Goal: Task Accomplishment & Management: Manage account settings

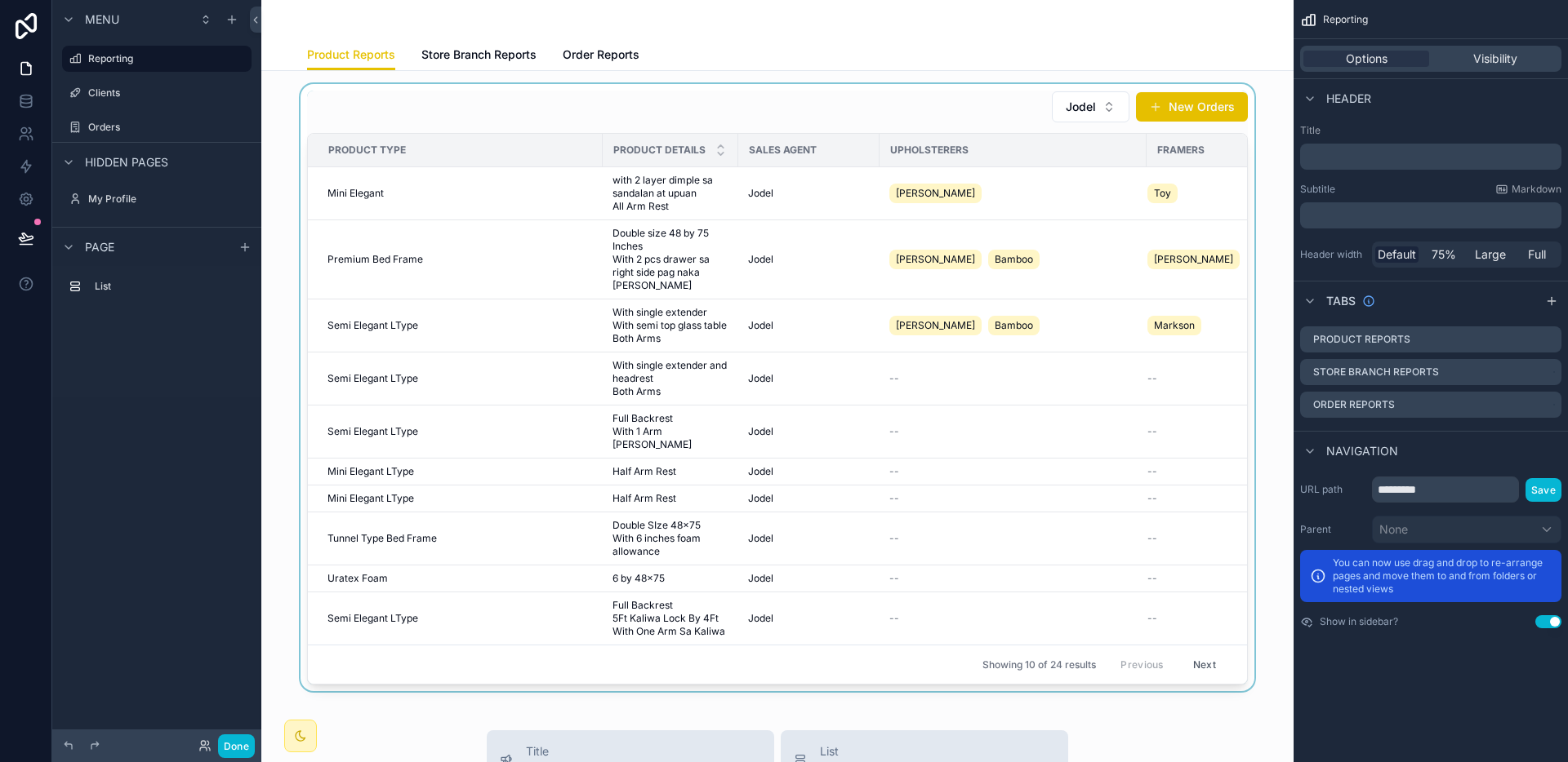
click at [890, 367] on div "scrollable content" at bounding box center [778, 387] width 1006 height 607
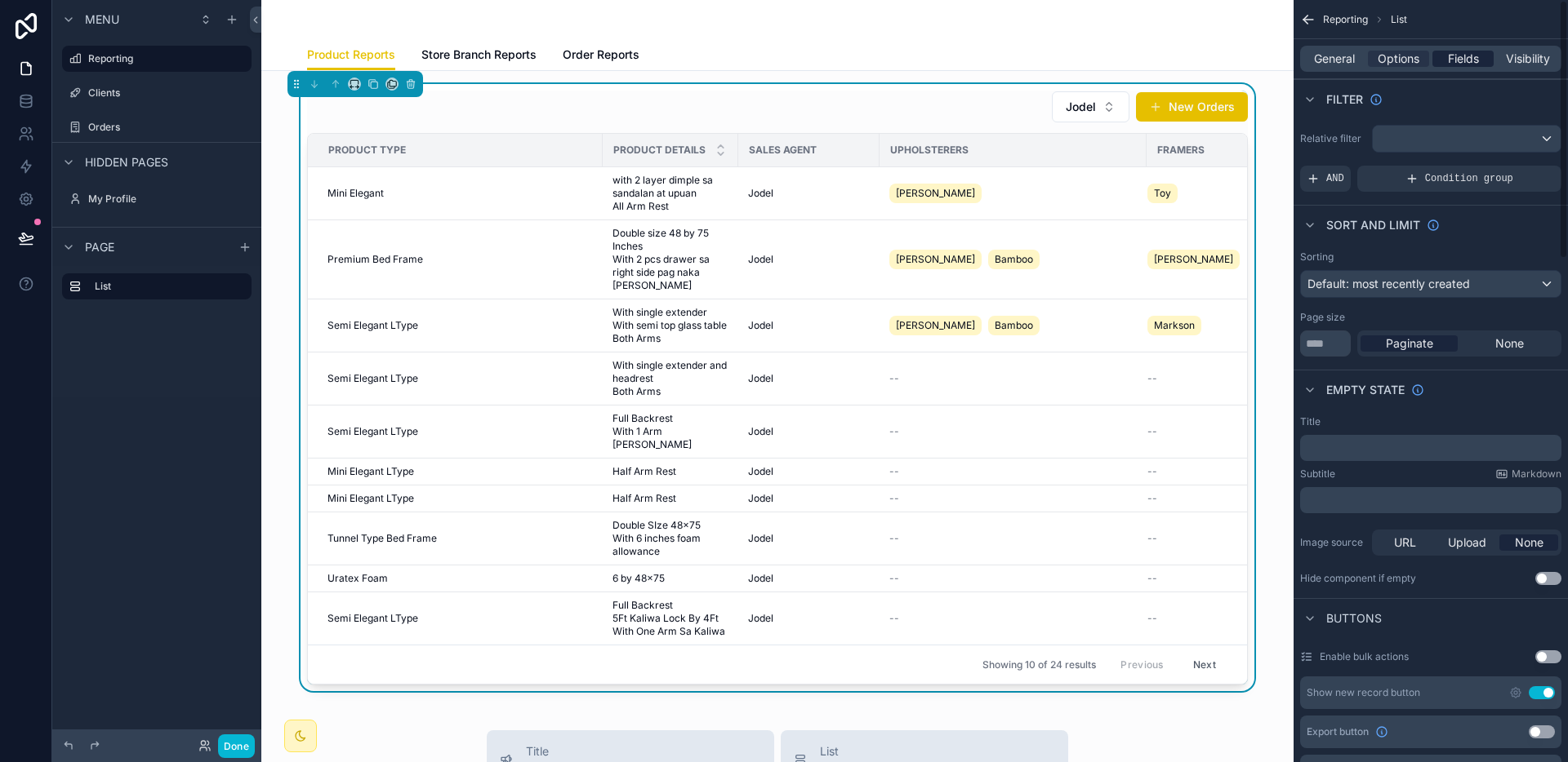
click at [1455, 59] on span "Fields" at bounding box center [1463, 58] width 31 height 16
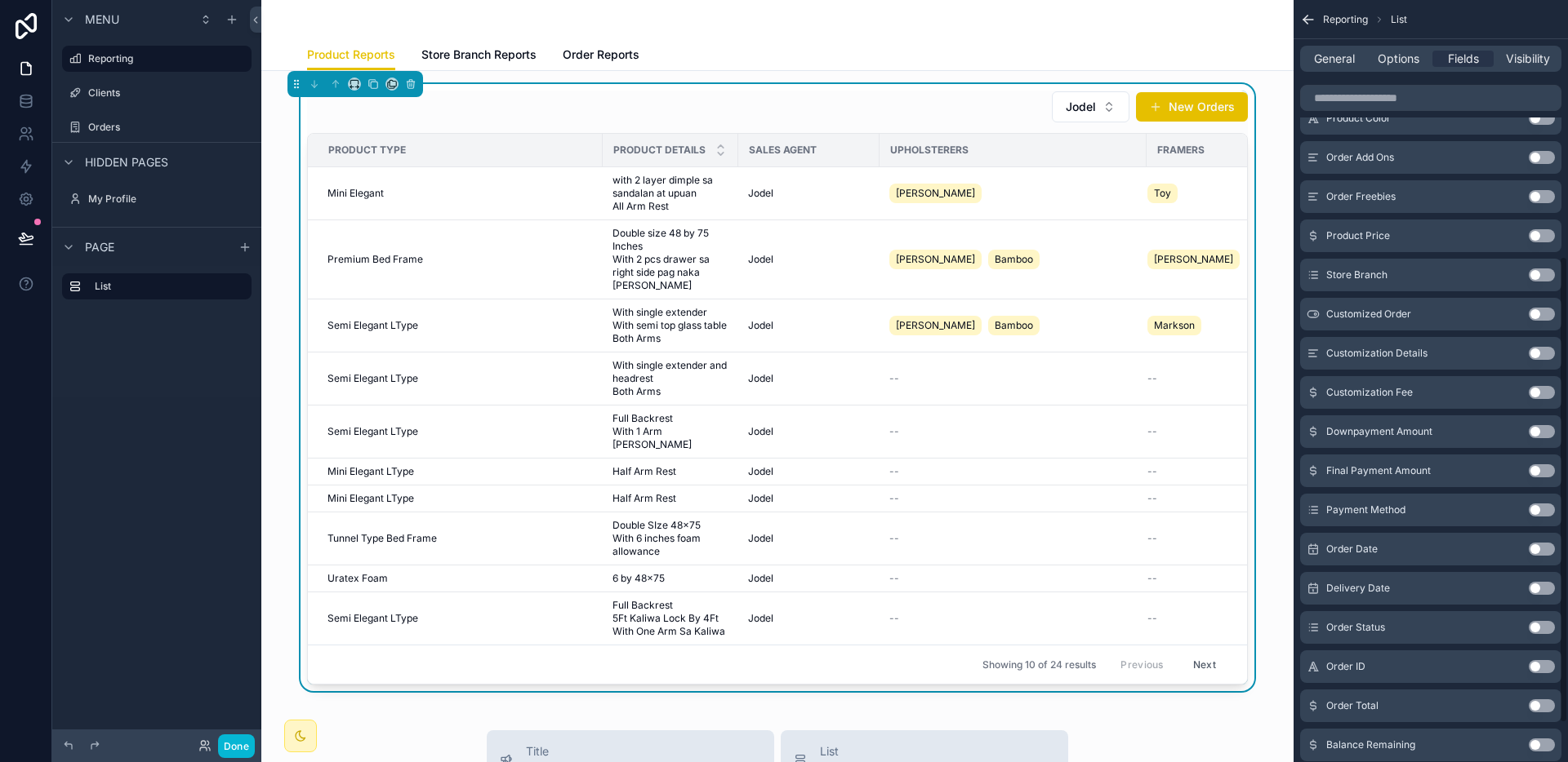
scroll to position [389, 0]
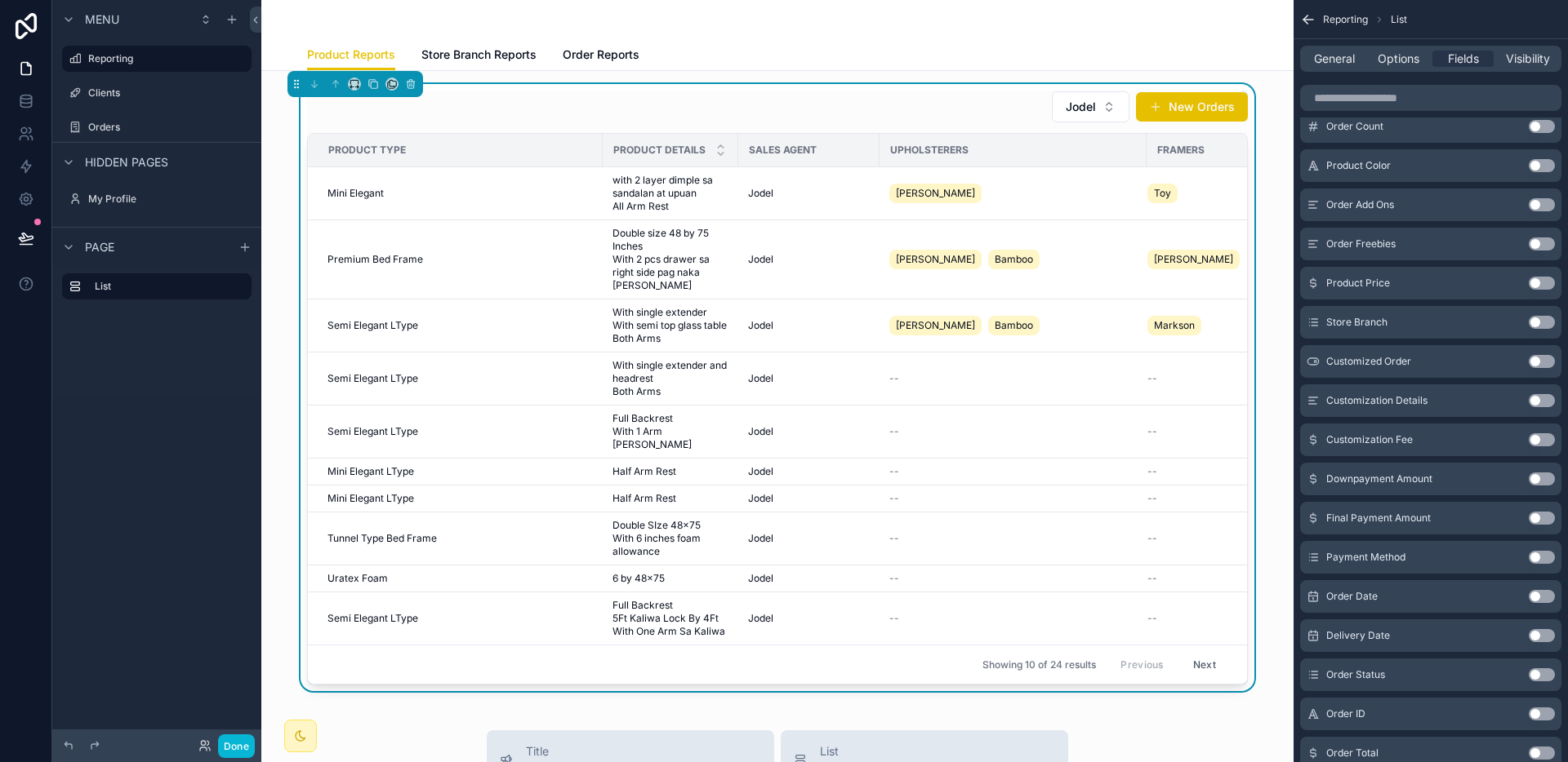
click at [1530, 175] on div "Product Color Use setting" at bounding box center [1430, 166] width 261 height 32
click at [1535, 170] on button "Use setting" at bounding box center [1541, 166] width 26 height 13
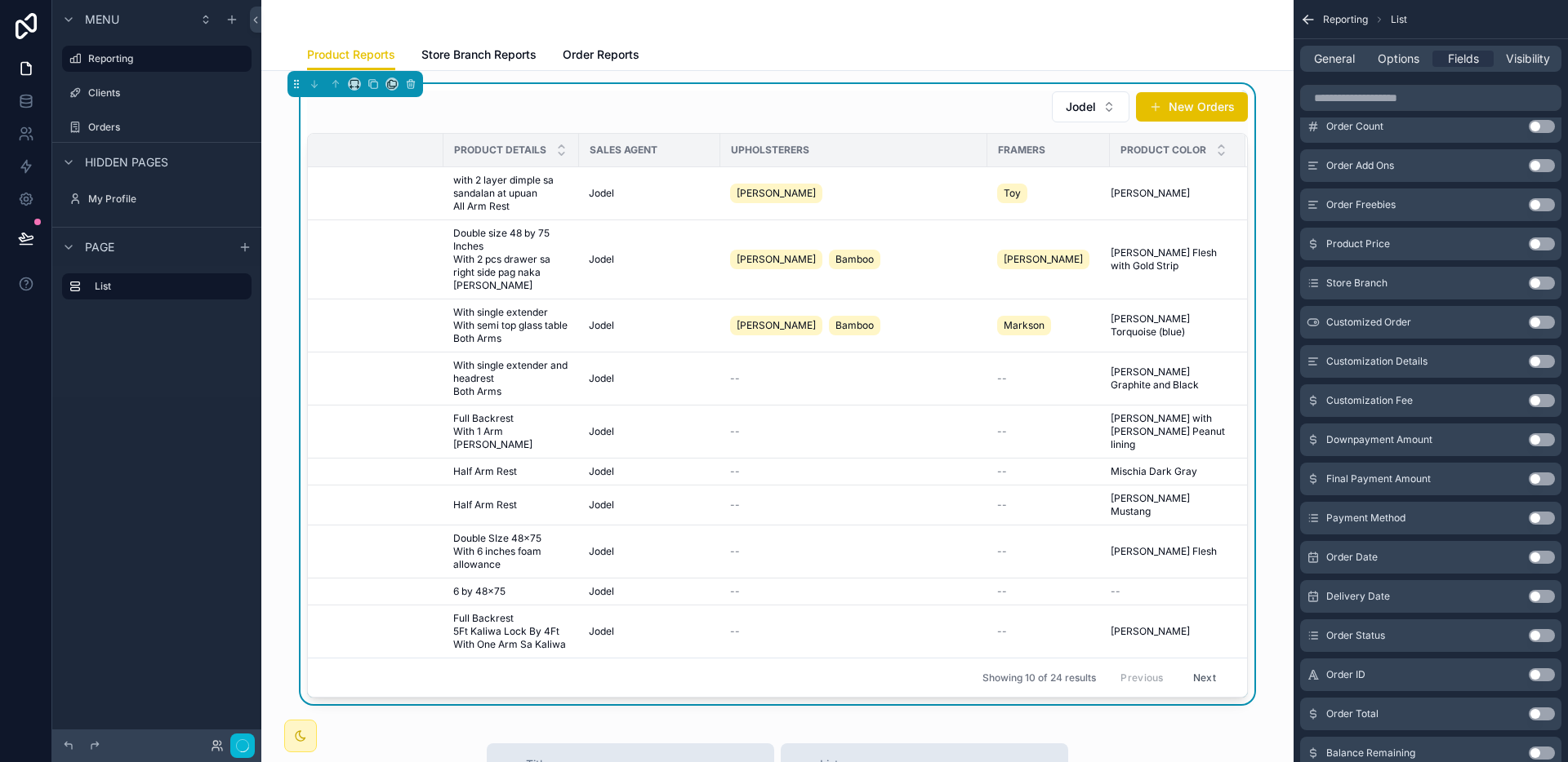
scroll to position [0, 0]
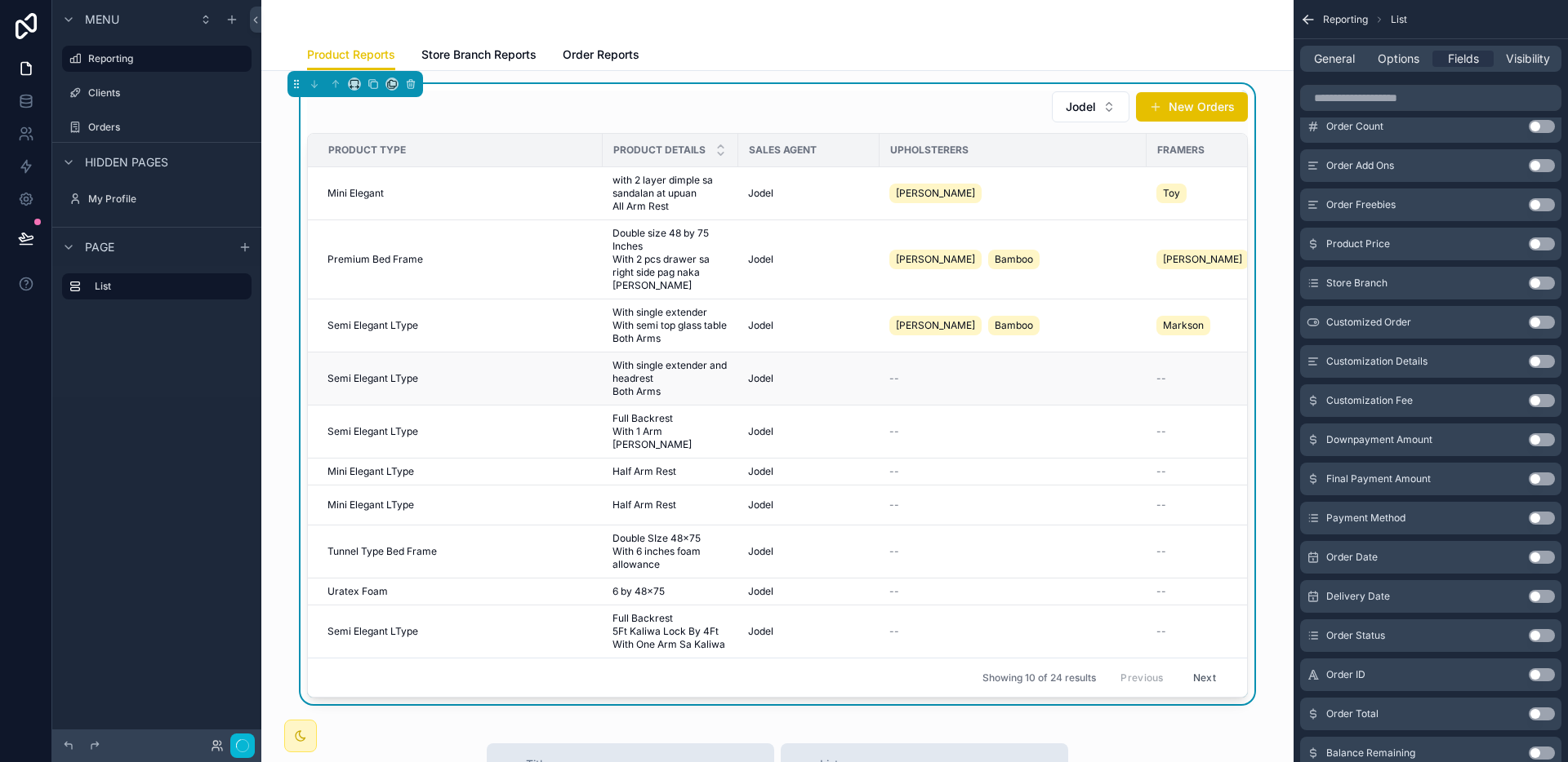
click at [620, 365] on span "With single extender and headrest Both Arms" at bounding box center [670, 379] width 116 height 40
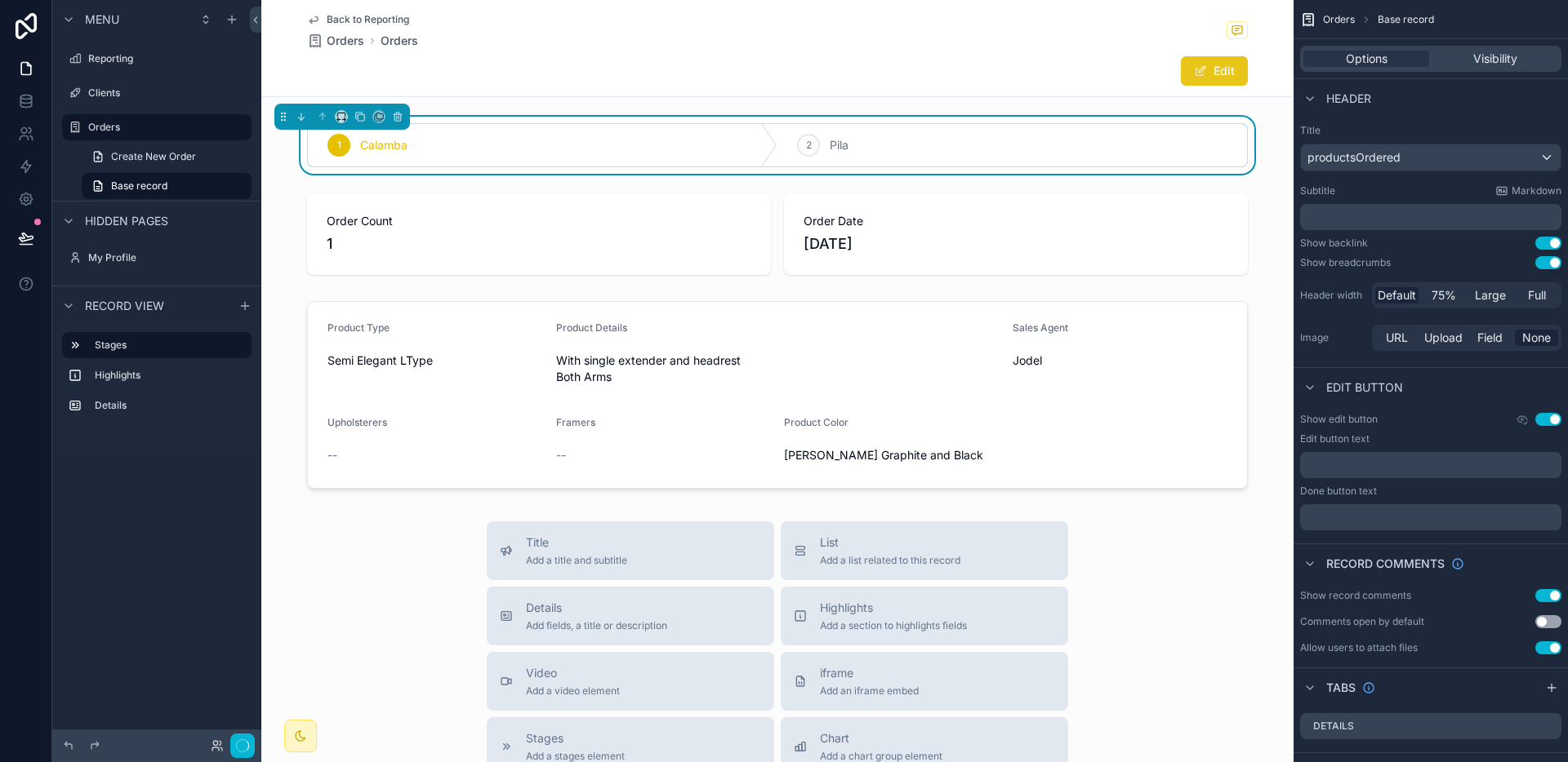
click at [1218, 77] on button "Edit" at bounding box center [1214, 71] width 67 height 30
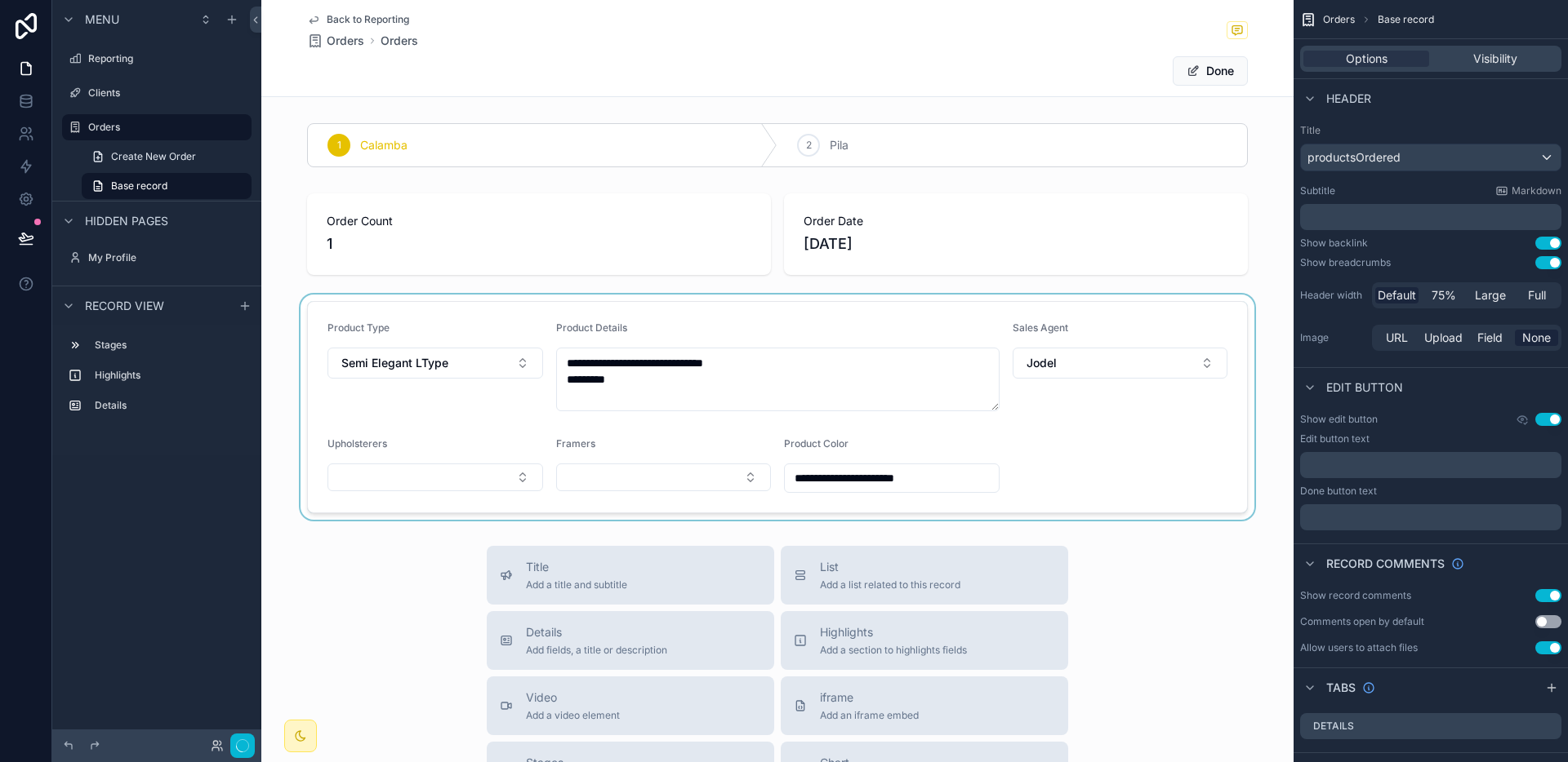
click at [424, 483] on div "scrollable content" at bounding box center [777, 407] width 1032 height 225
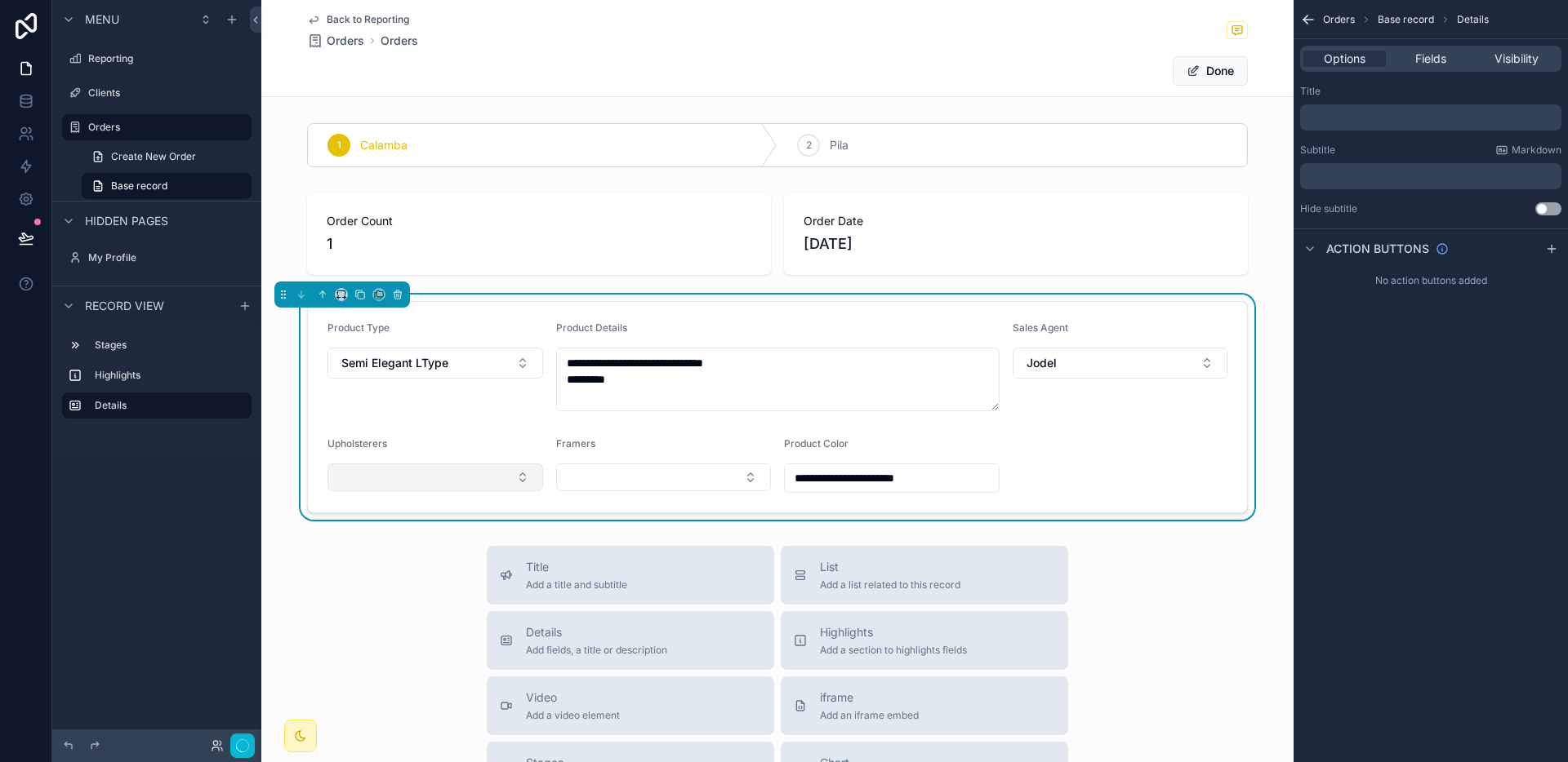
click at [379, 483] on button "Select Button" at bounding box center [435, 477] width 215 height 28
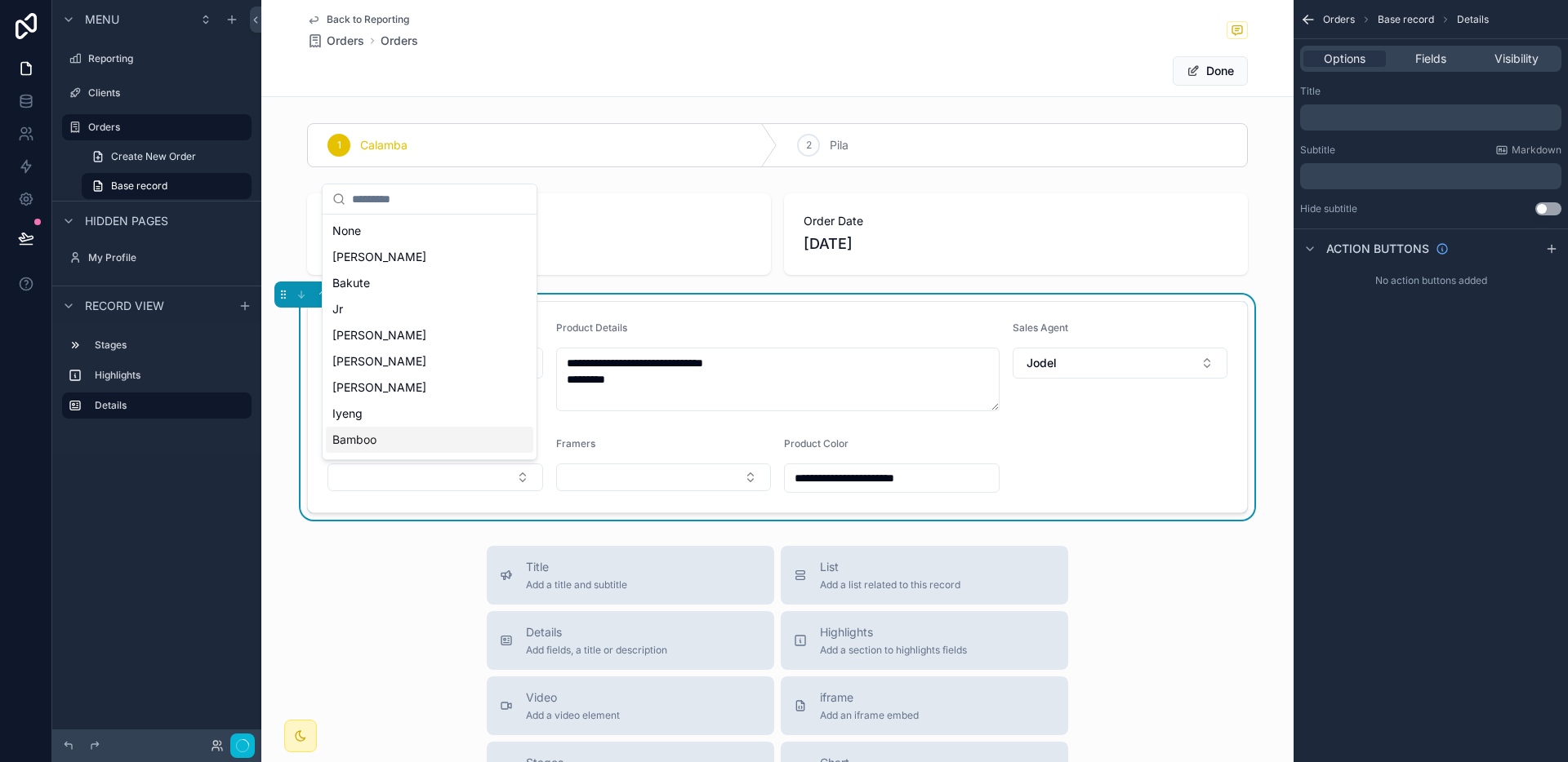
click at [386, 441] on div "Bamboo" at bounding box center [429, 439] width 207 height 26
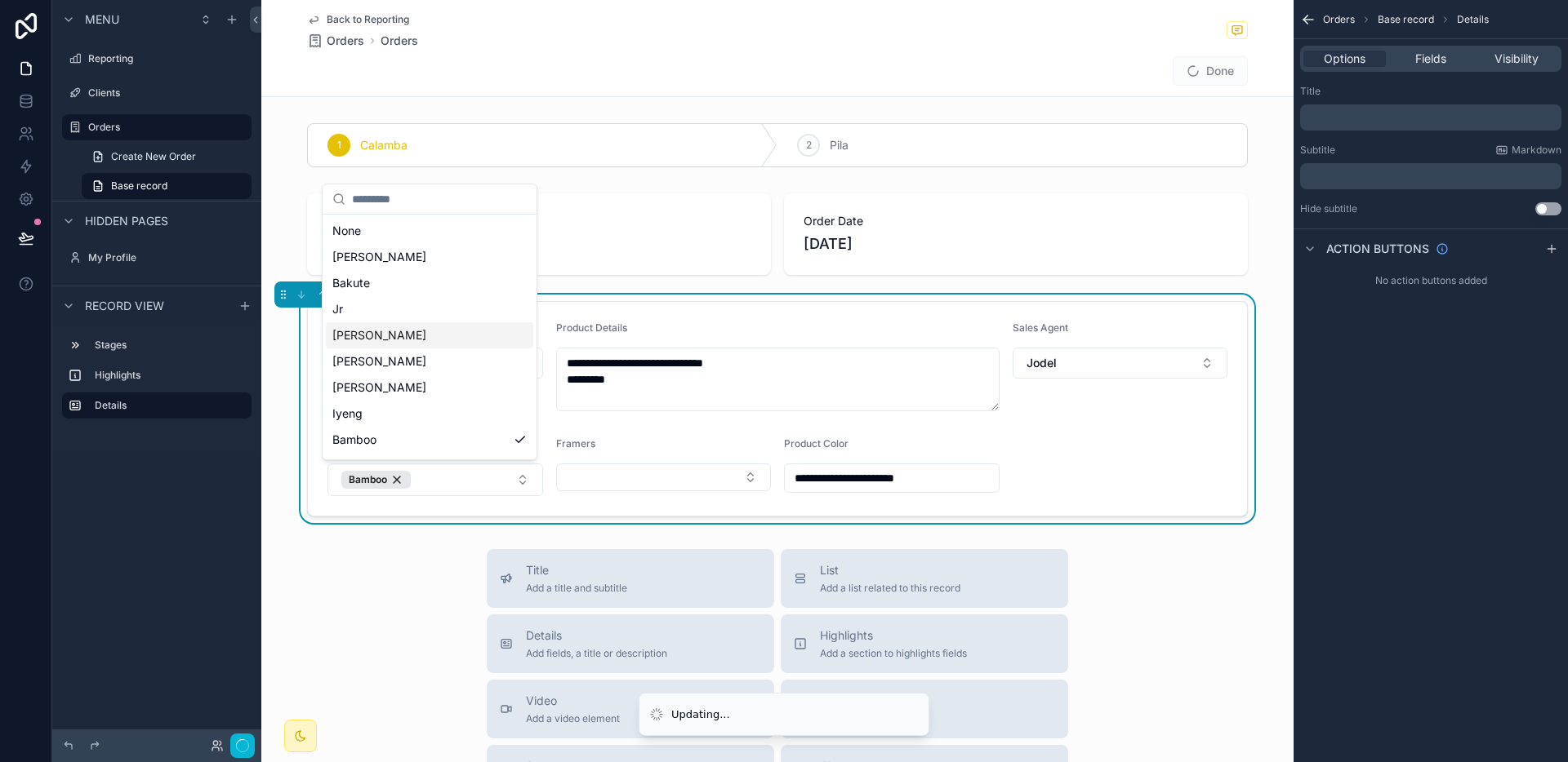
click at [386, 338] on div "[PERSON_NAME]" at bounding box center [429, 335] width 207 height 26
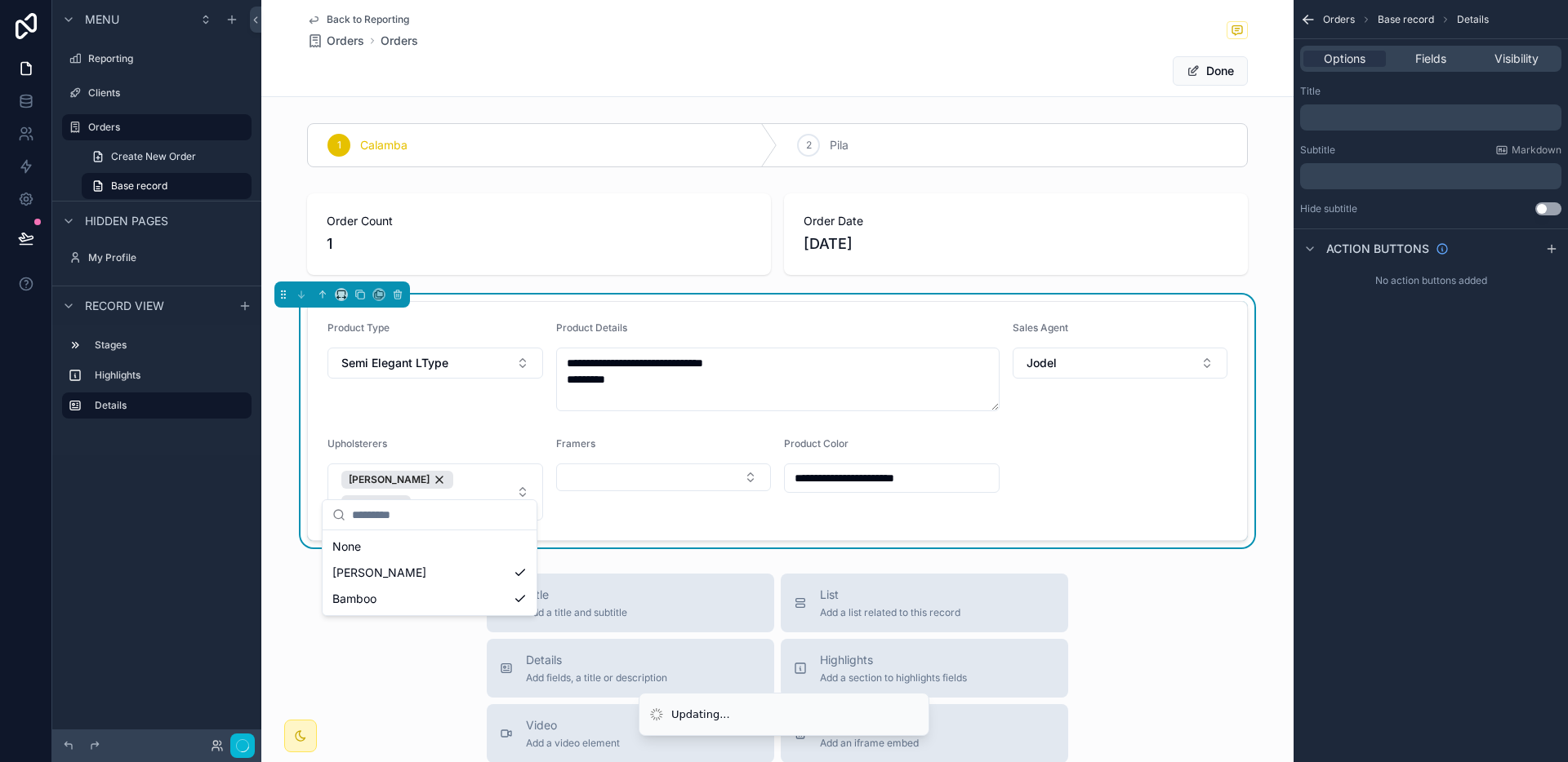
click at [625, 497] on form "**********" at bounding box center [777, 421] width 939 height 238
click at [626, 489] on button "Select Button" at bounding box center [663, 477] width 215 height 28
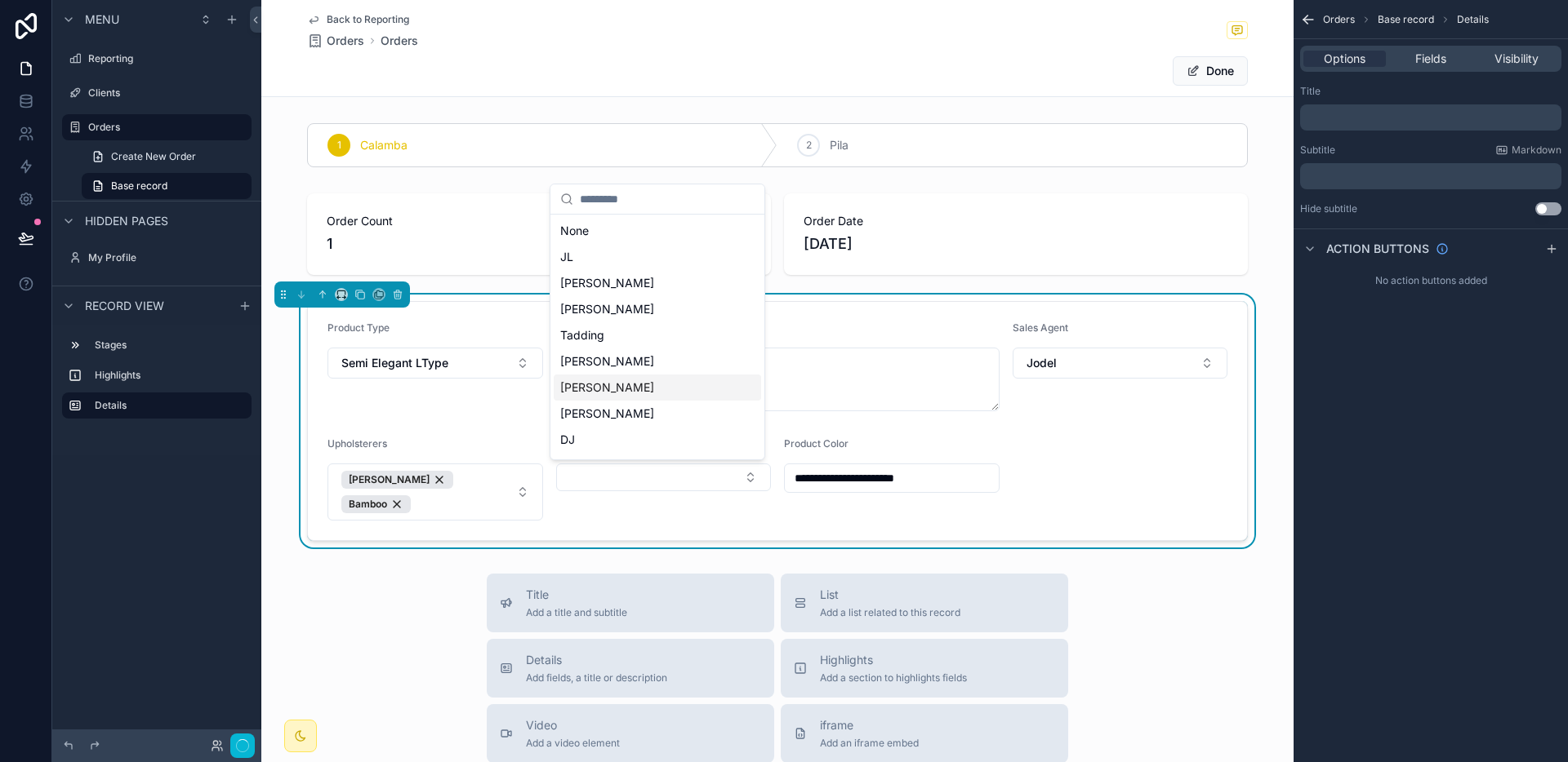
click at [604, 384] on div "[PERSON_NAME]" at bounding box center [657, 387] width 207 height 26
click at [1103, 461] on form "**********" at bounding box center [777, 421] width 939 height 238
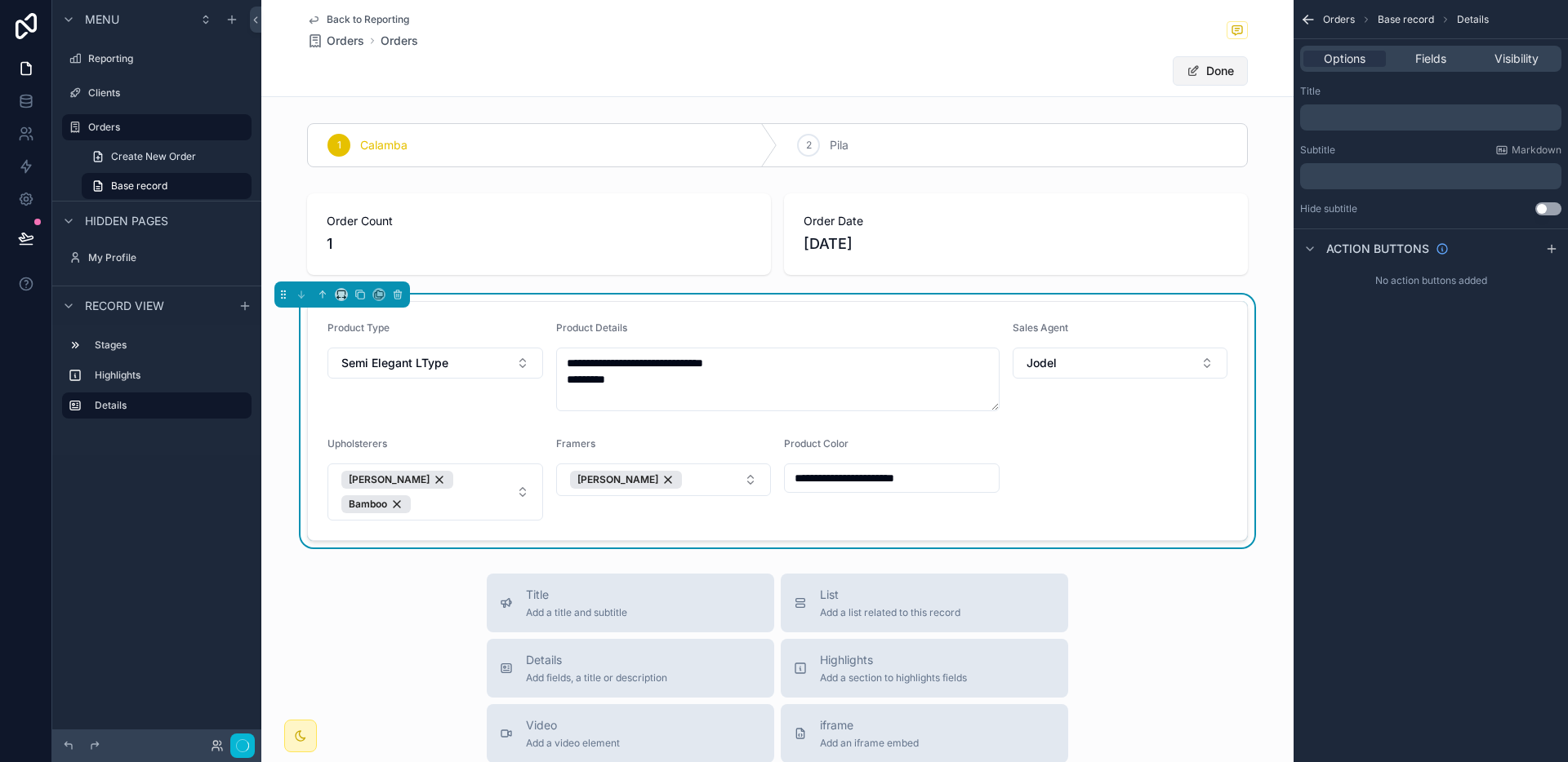
click at [1201, 64] on button "Done" at bounding box center [1210, 71] width 75 height 30
